Goal: Task Accomplishment & Management: Manage account settings

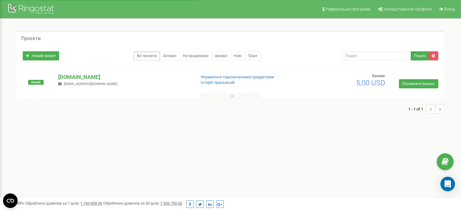
click at [279, 139] on div "Реферальна програма Налаштування профілю Вихід Проєкти Новий проєкт Всі проєкти…" at bounding box center [230, 182] width 461 height 364
click at [446, 13] on link "Вихід" at bounding box center [447, 9] width 22 height 18
click at [35, 11] on div at bounding box center [32, 9] width 49 height 15
click at [448, 10] on span "Вихід" at bounding box center [450, 9] width 11 height 5
